Goal: Find specific page/section: Find specific page/section

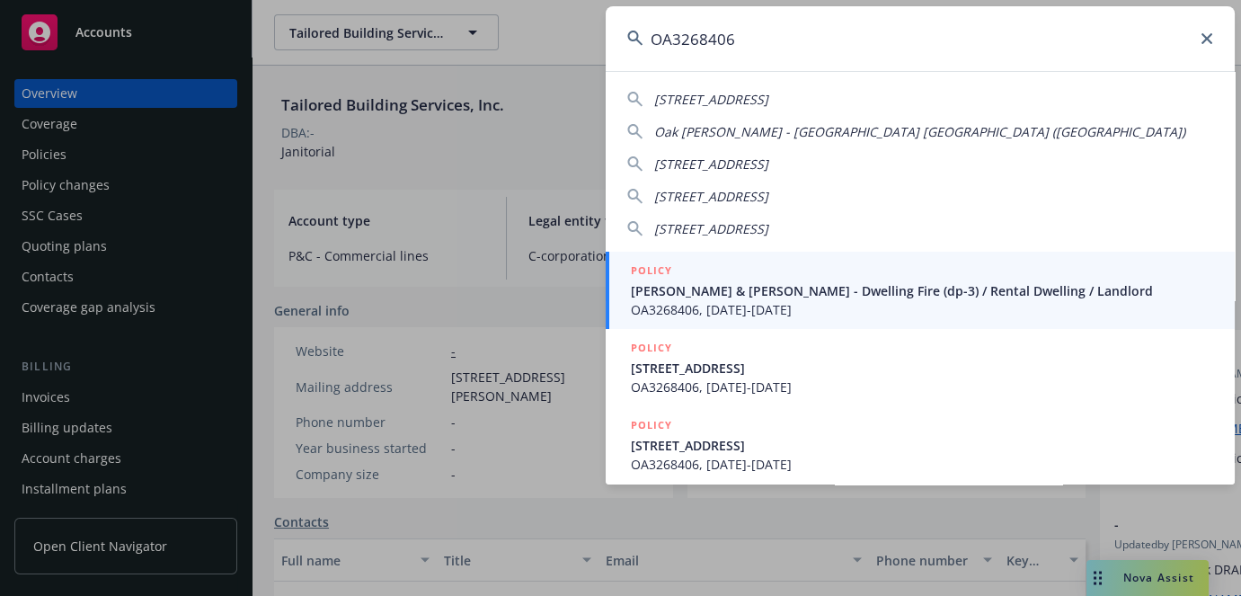
type input "OA3268406"
click at [701, 325] on link "POLICY [PERSON_NAME] & [PERSON_NAME] - Dwelling Fire (dp-3) / Rental Dwelling /…" at bounding box center [919, 290] width 629 height 77
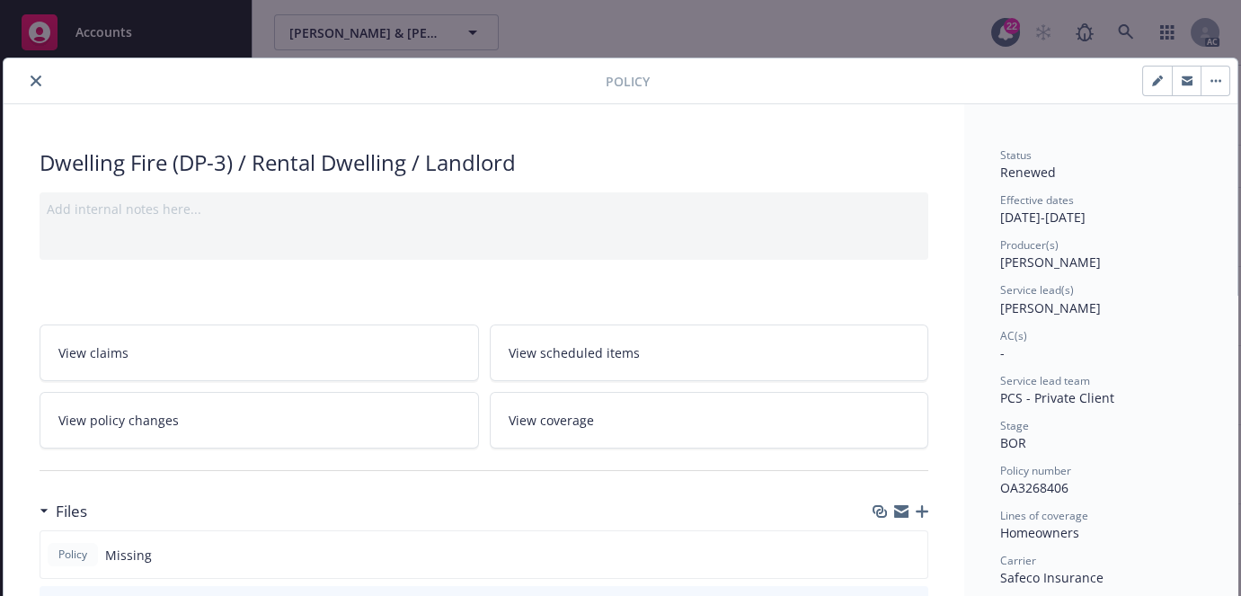
click at [40, 75] on button "close" at bounding box center [36, 81] width 22 height 22
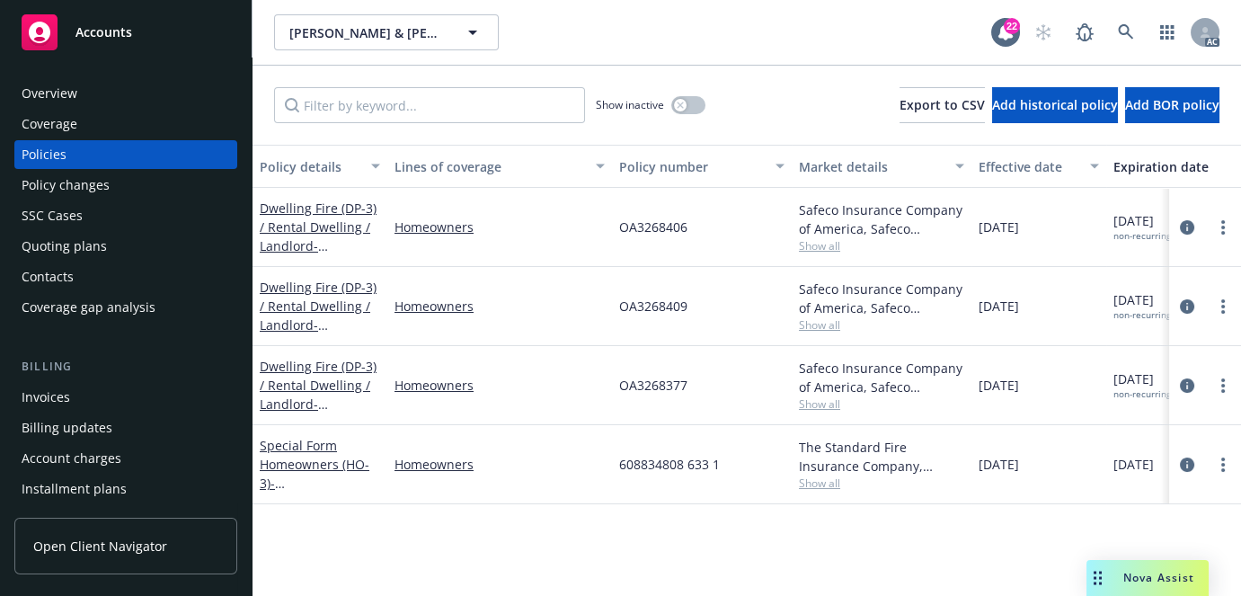
click at [131, 88] on div "Overview" at bounding box center [126, 93] width 208 height 29
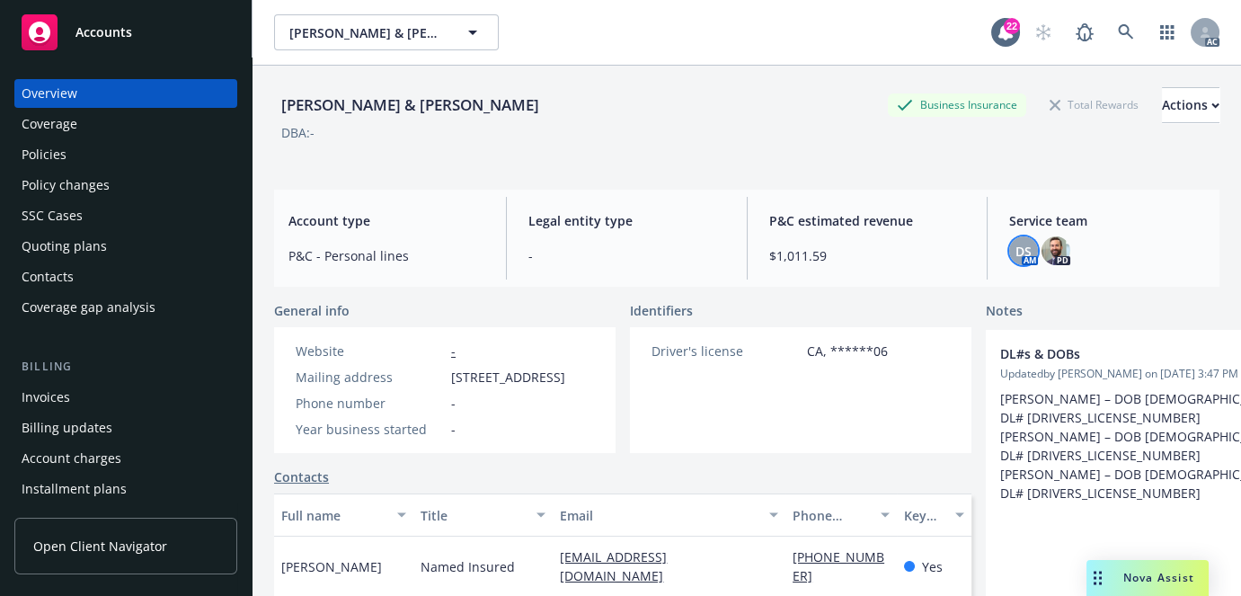
click at [1015, 260] on span "DS" at bounding box center [1023, 251] width 16 height 19
